Goal: Navigation & Orientation: Find specific page/section

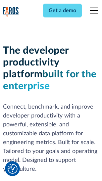
scroll to position [99, 0]
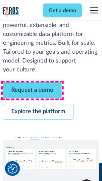
click at [32, 91] on link "Request a demo" at bounding box center [32, 91] width 58 height 16
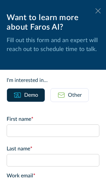
click at [95, 11] on icon at bounding box center [97, 10] width 5 height 5
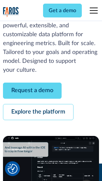
scroll to position [121, 0]
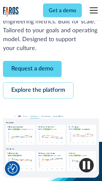
click at [38, 91] on link "Explore the platform" at bounding box center [38, 91] width 70 height 16
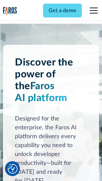
scroll to position [5026, 0]
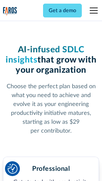
scroll to position [1048, 0]
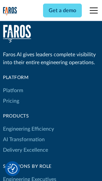
click at [13, 91] on link "Platform" at bounding box center [13, 90] width 20 height 11
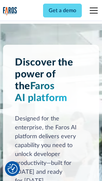
scroll to position [5238, 0]
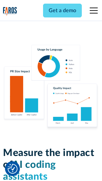
scroll to position [4128, 0]
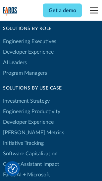
click at [20, 128] on link "[PERSON_NAME] Metrics" at bounding box center [33, 133] width 61 height 11
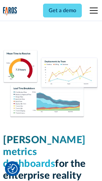
scroll to position [2922, 0]
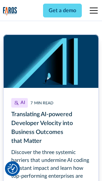
scroll to position [2988, 0]
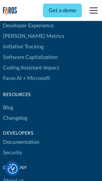
click at [15, 113] on link "Changelog" at bounding box center [15, 118] width 24 height 11
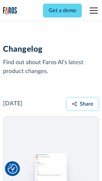
scroll to position [8090, 0]
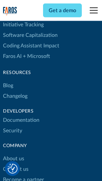
click at [13, 154] on link "About us" at bounding box center [13, 159] width 21 height 11
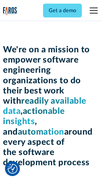
scroll to position [2283, 0]
